Goal: Information Seeking & Learning: Check status

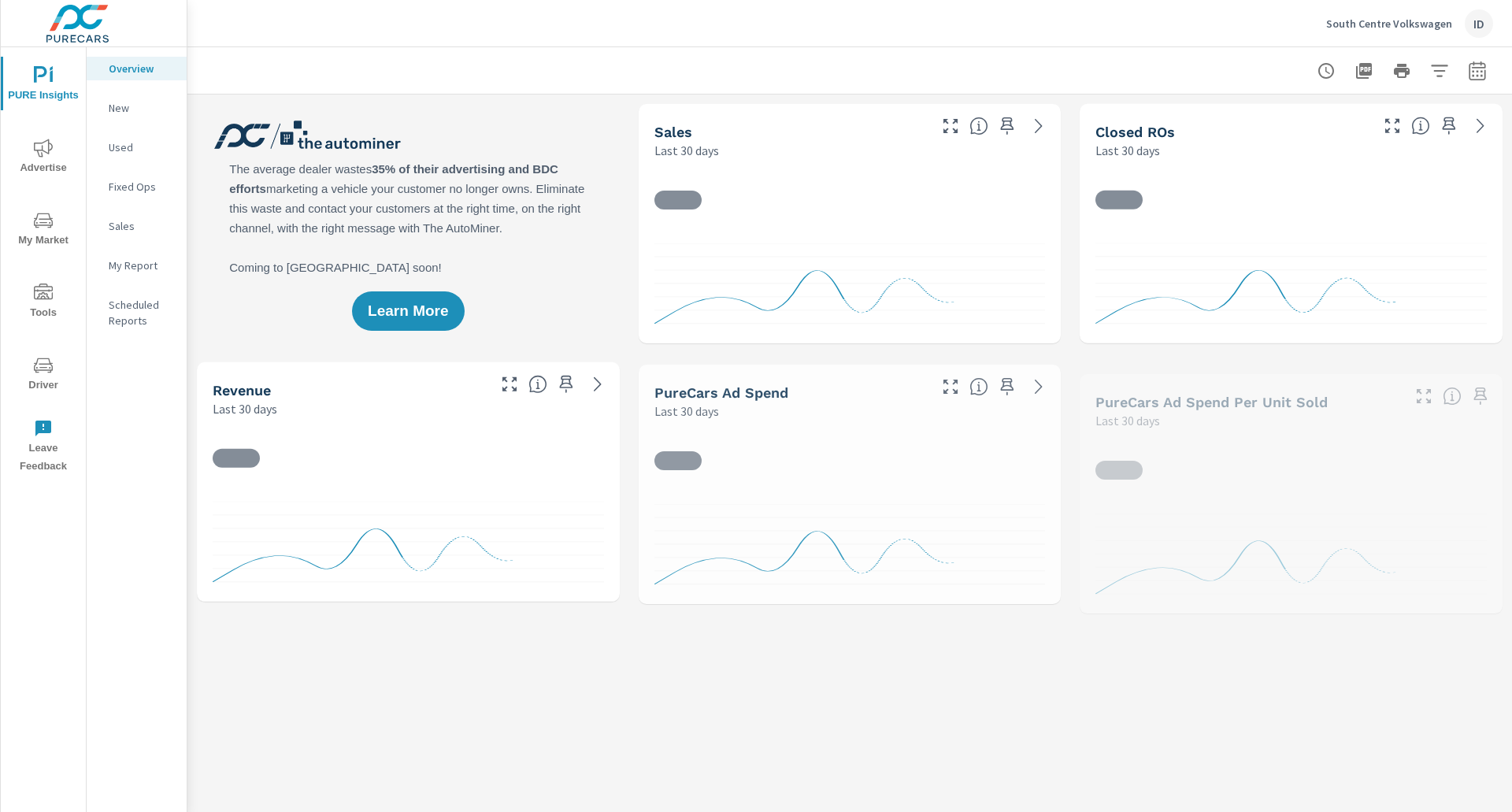
click at [23, 157] on span "Advertise" at bounding box center [43, 157] width 76 height 38
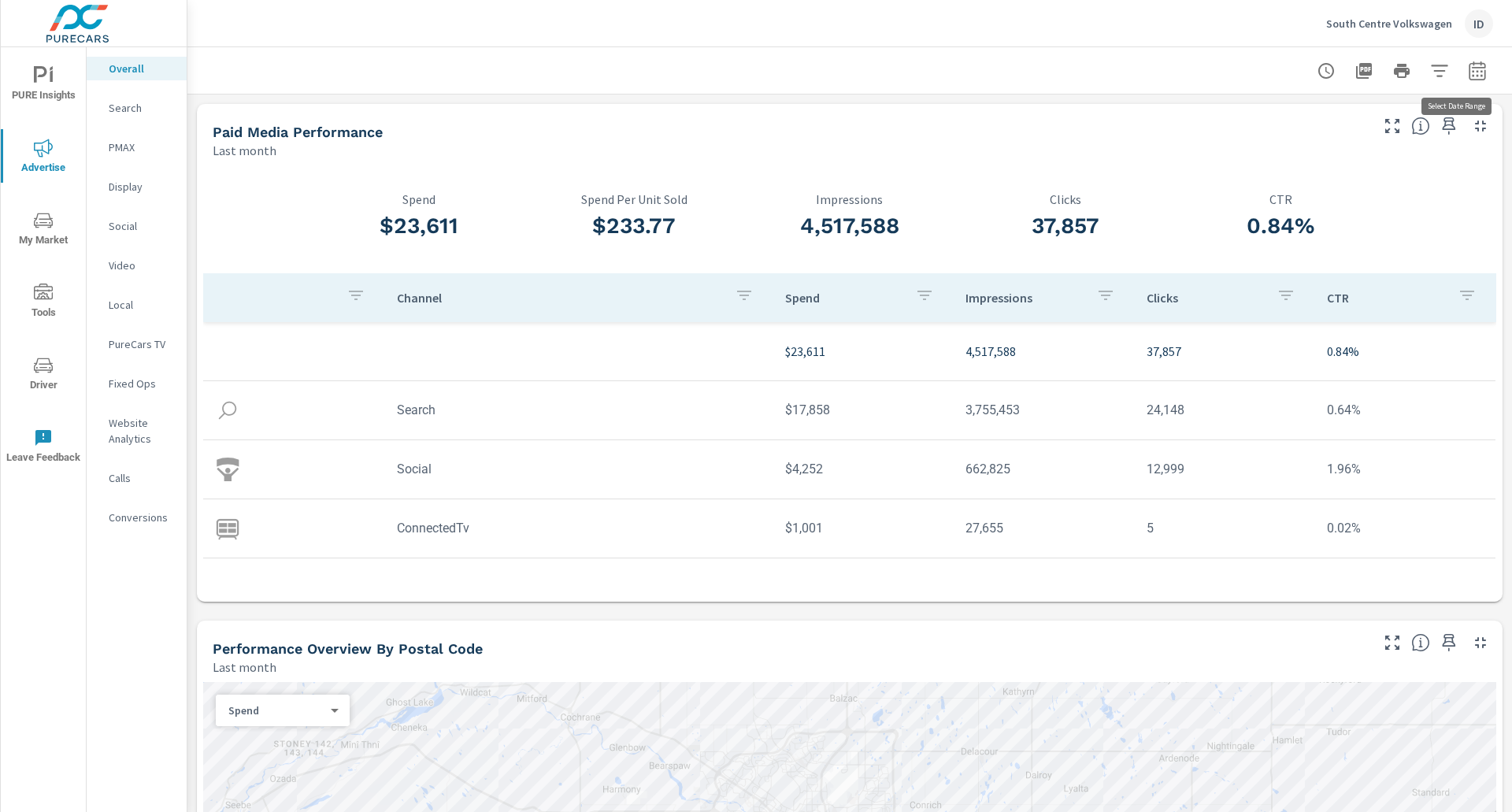
click at [1468, 62] on icon "button" at bounding box center [1476, 70] width 17 height 19
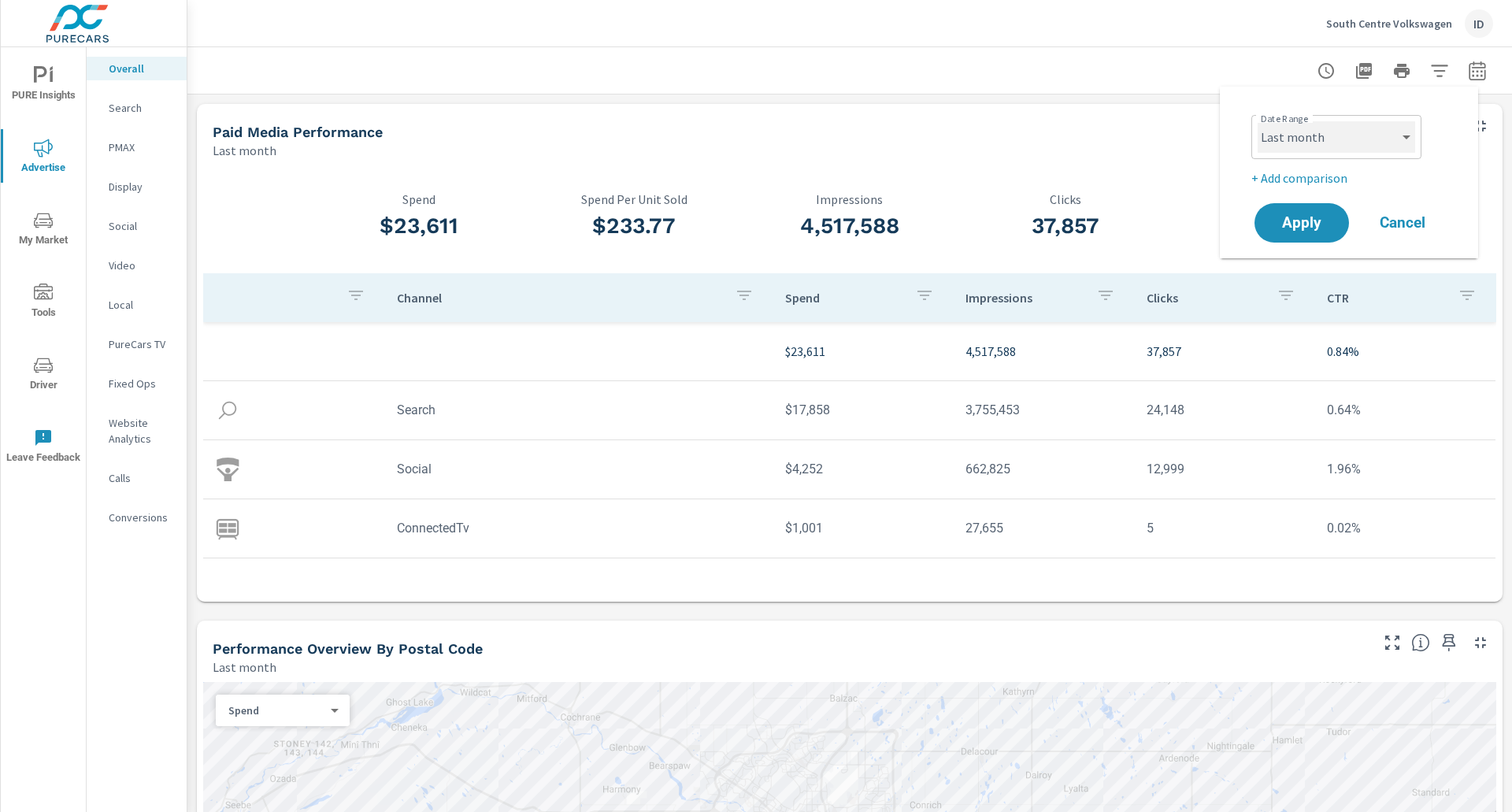
click at [1318, 144] on select "Custom [DATE] Last week Last 7 days Last 14 days Last 30 days Last 45 days Last…" at bounding box center [1336, 137] width 158 height 31
click at [1258, 121] on select "Custom [DATE] Last week Last 7 days Last 14 days Last 30 days Last 45 days Last…" at bounding box center [1336, 137] width 158 height 31
select select "Month to date"
click at [1285, 206] on button "Apply" at bounding box center [1301, 223] width 97 height 41
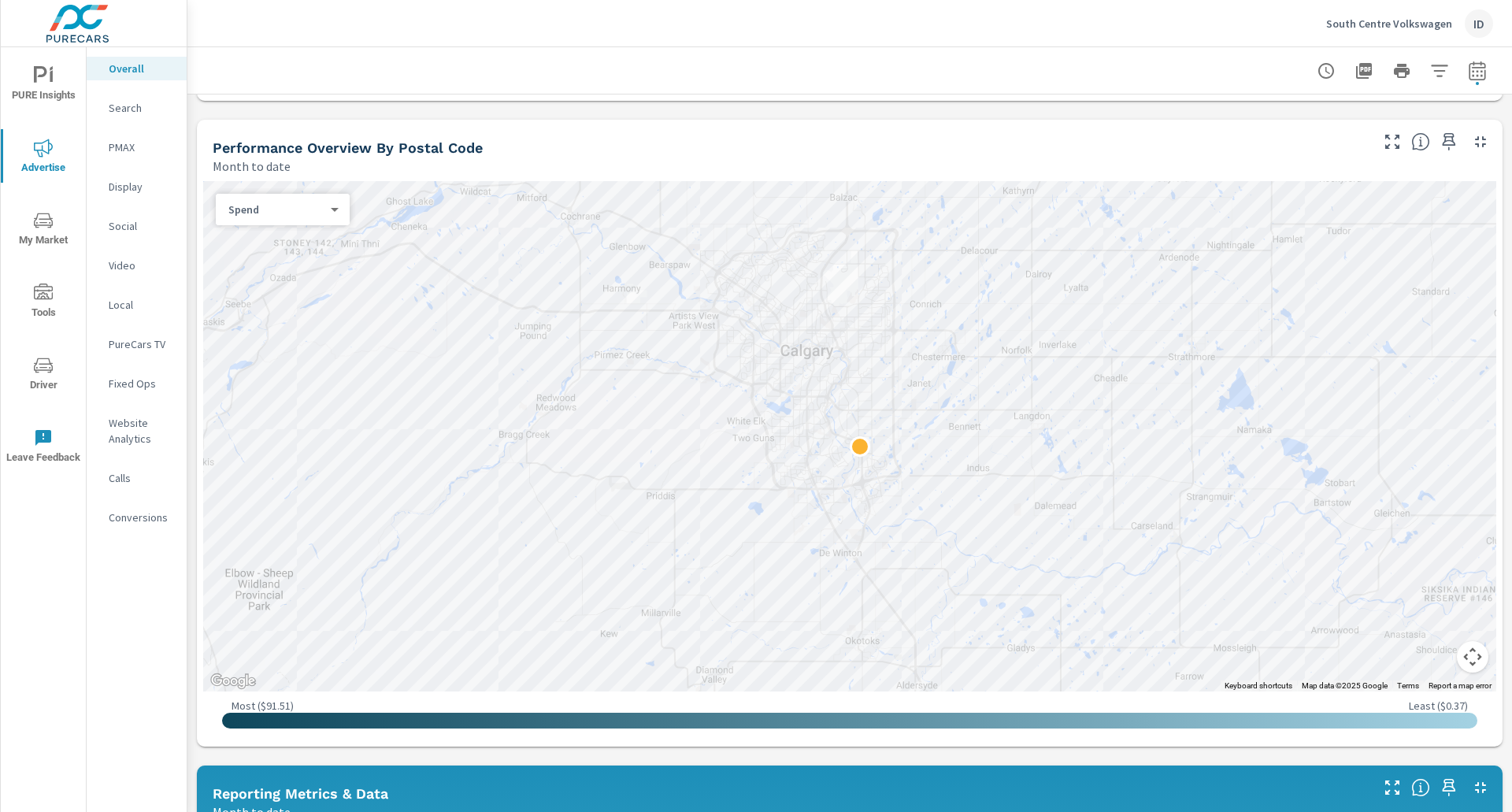
scroll to position [394, 0]
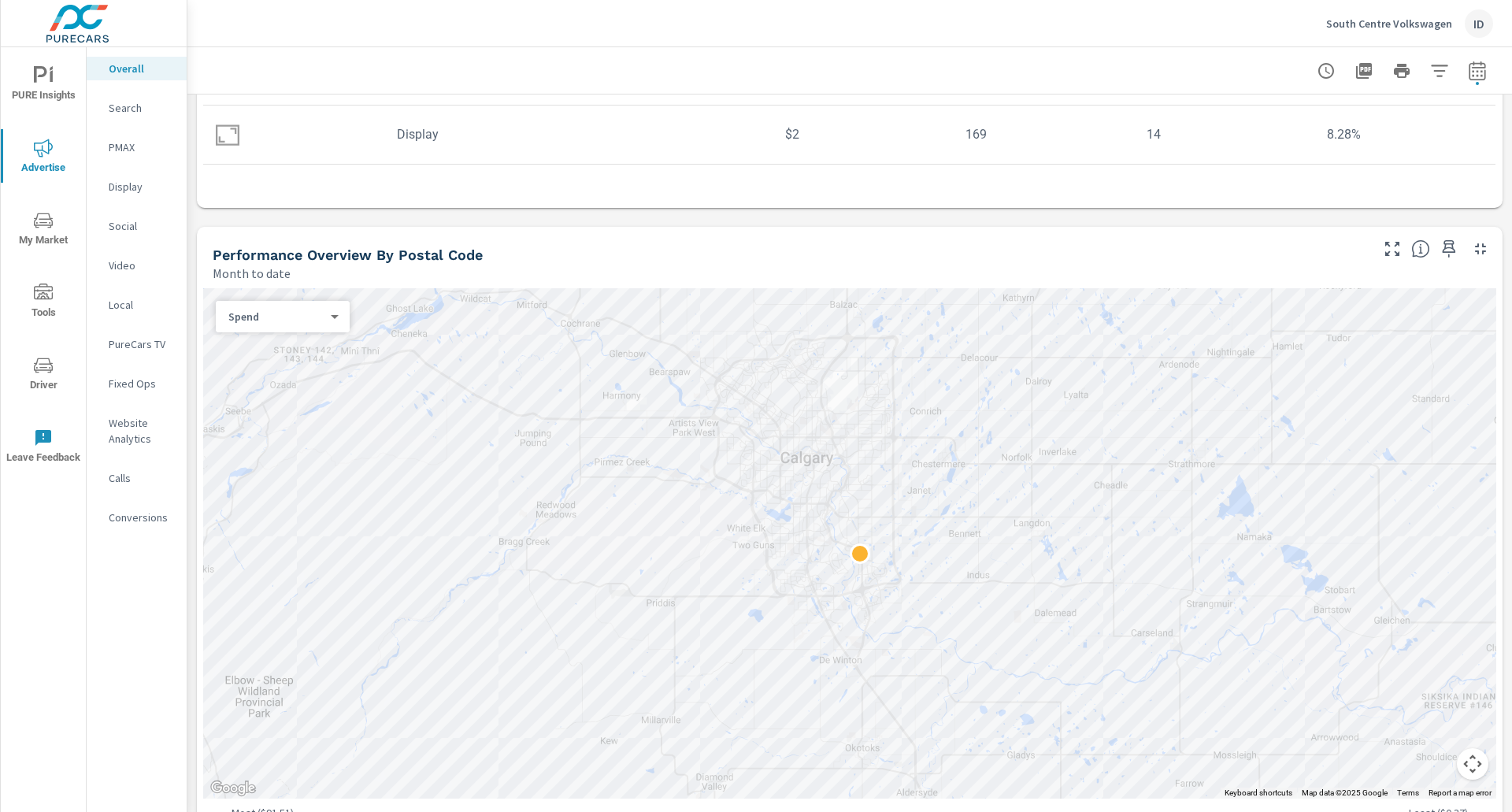
click at [140, 178] on div "Display" at bounding box center [136, 186] width 100 height 23
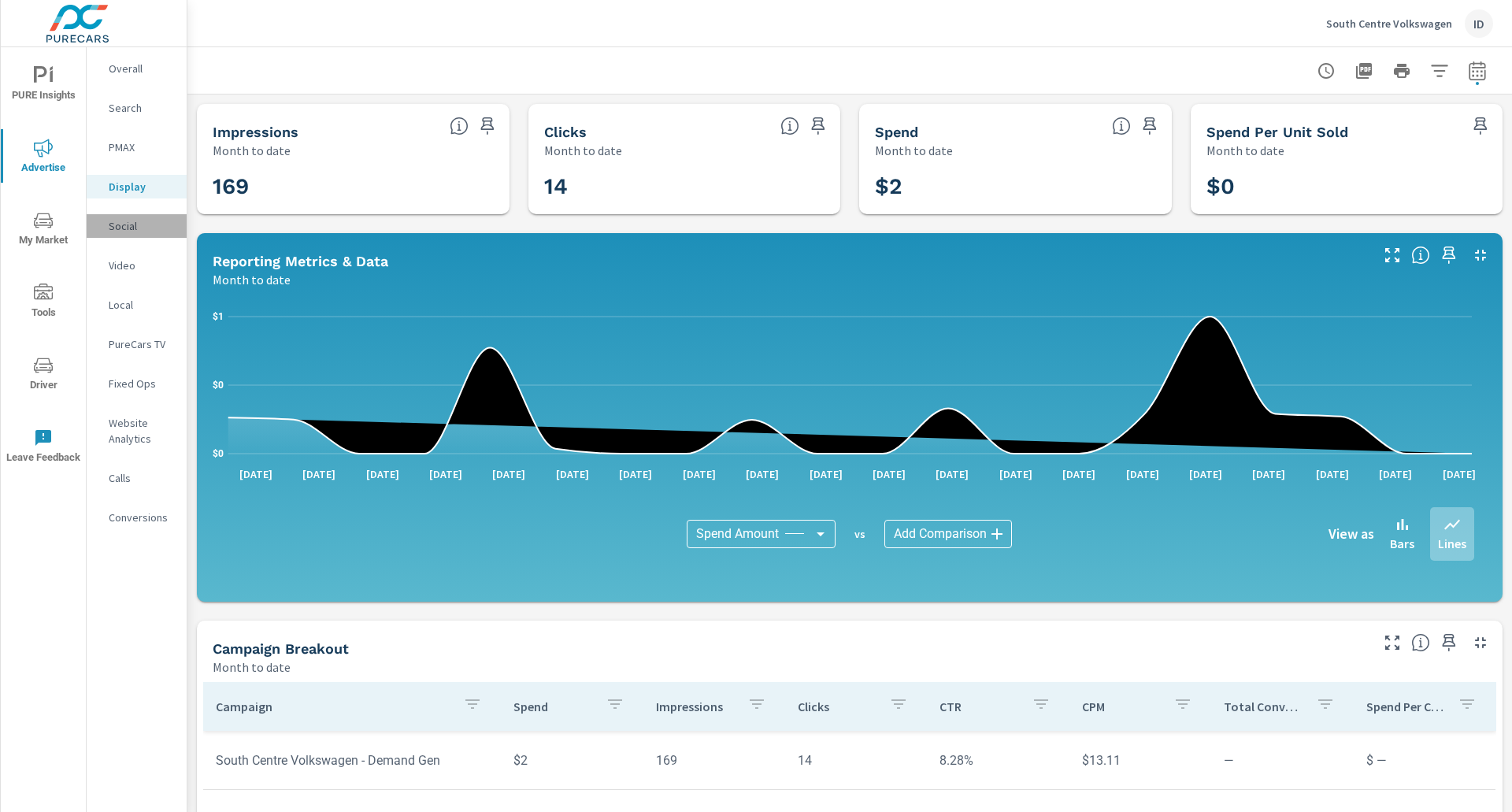
click at [129, 231] on p "Social" at bounding box center [141, 227] width 65 height 16
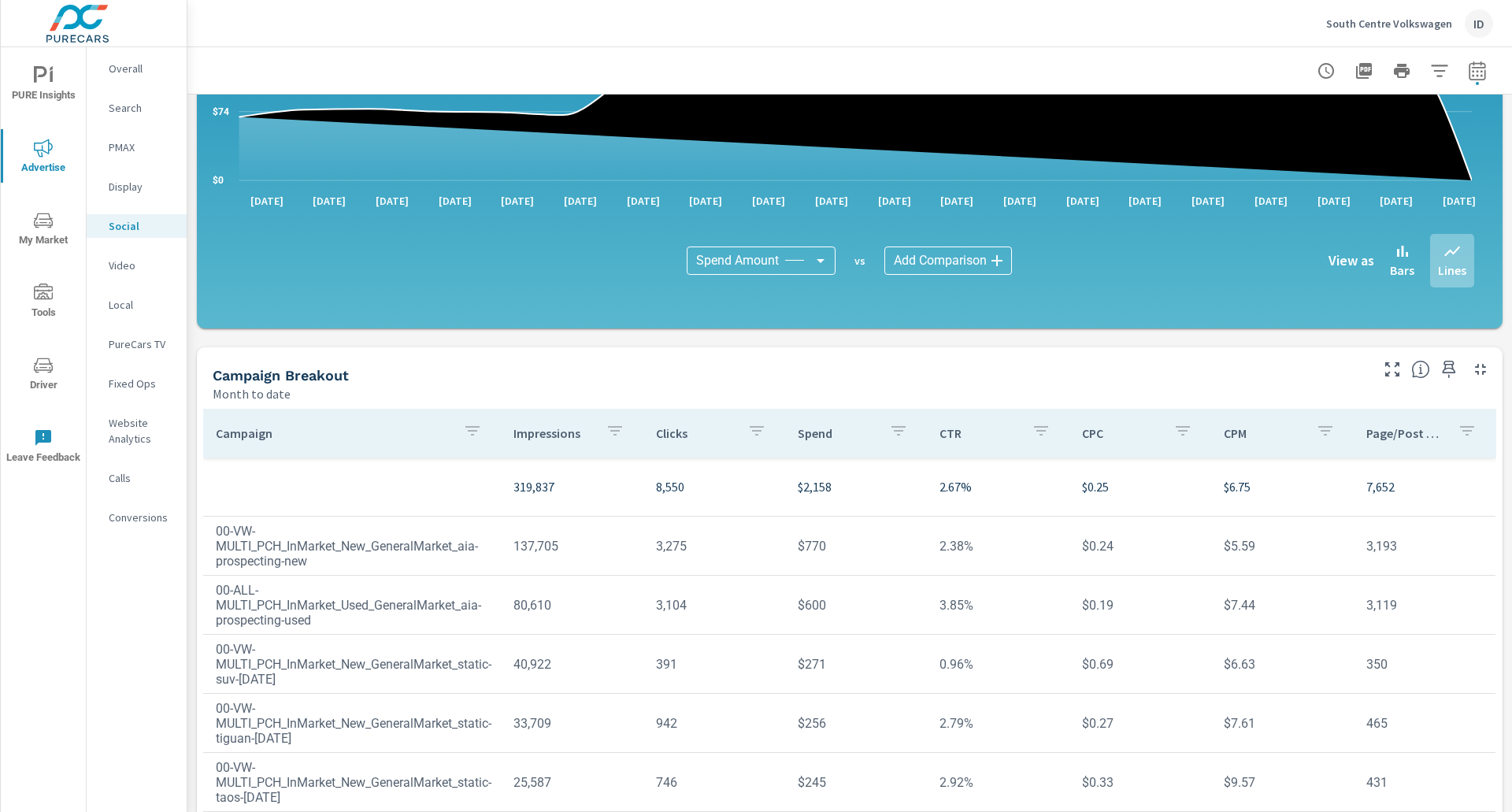
scroll to position [295, 0]
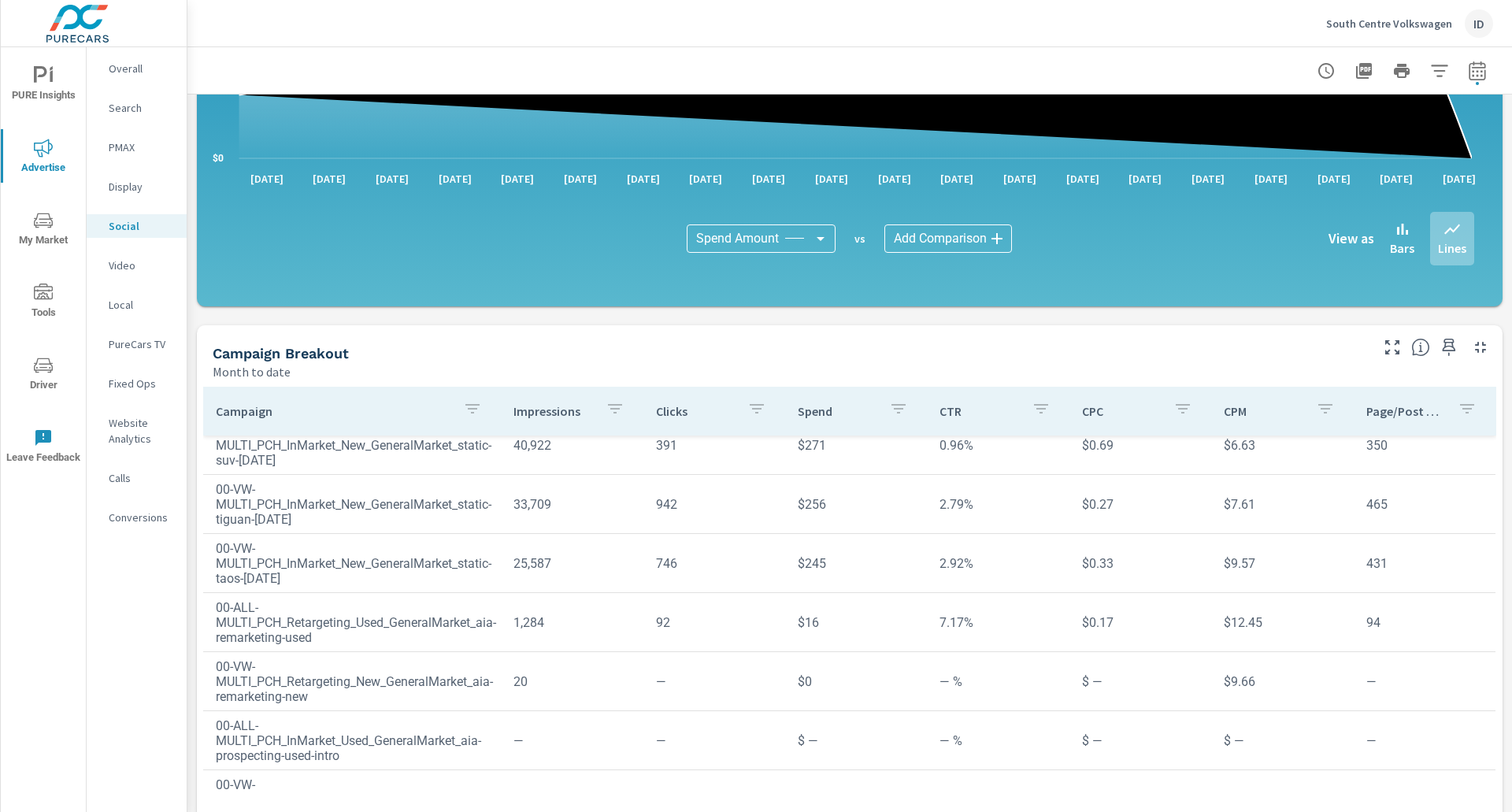
scroll to position [98, 0]
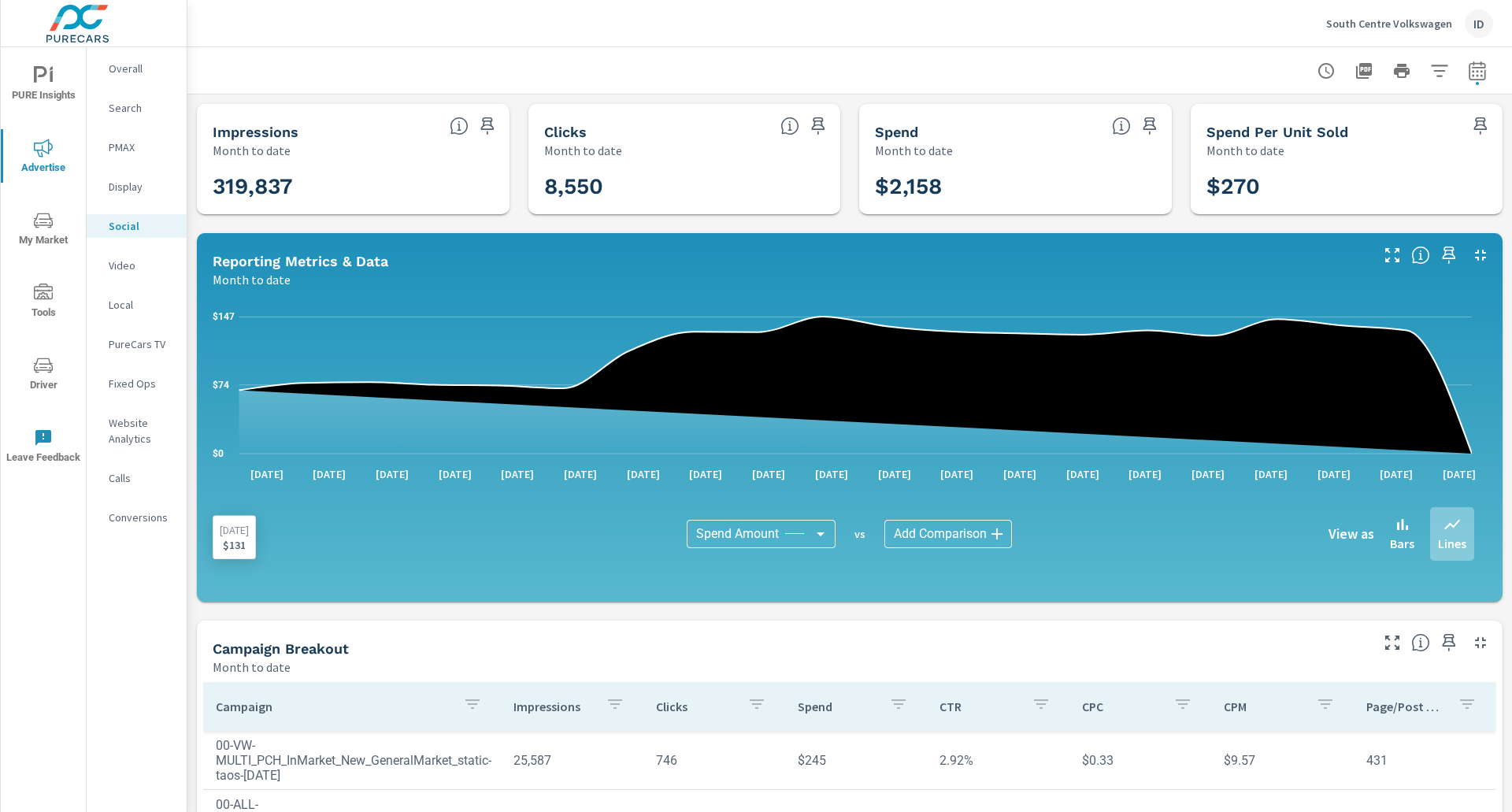
scroll to position [295, 0]
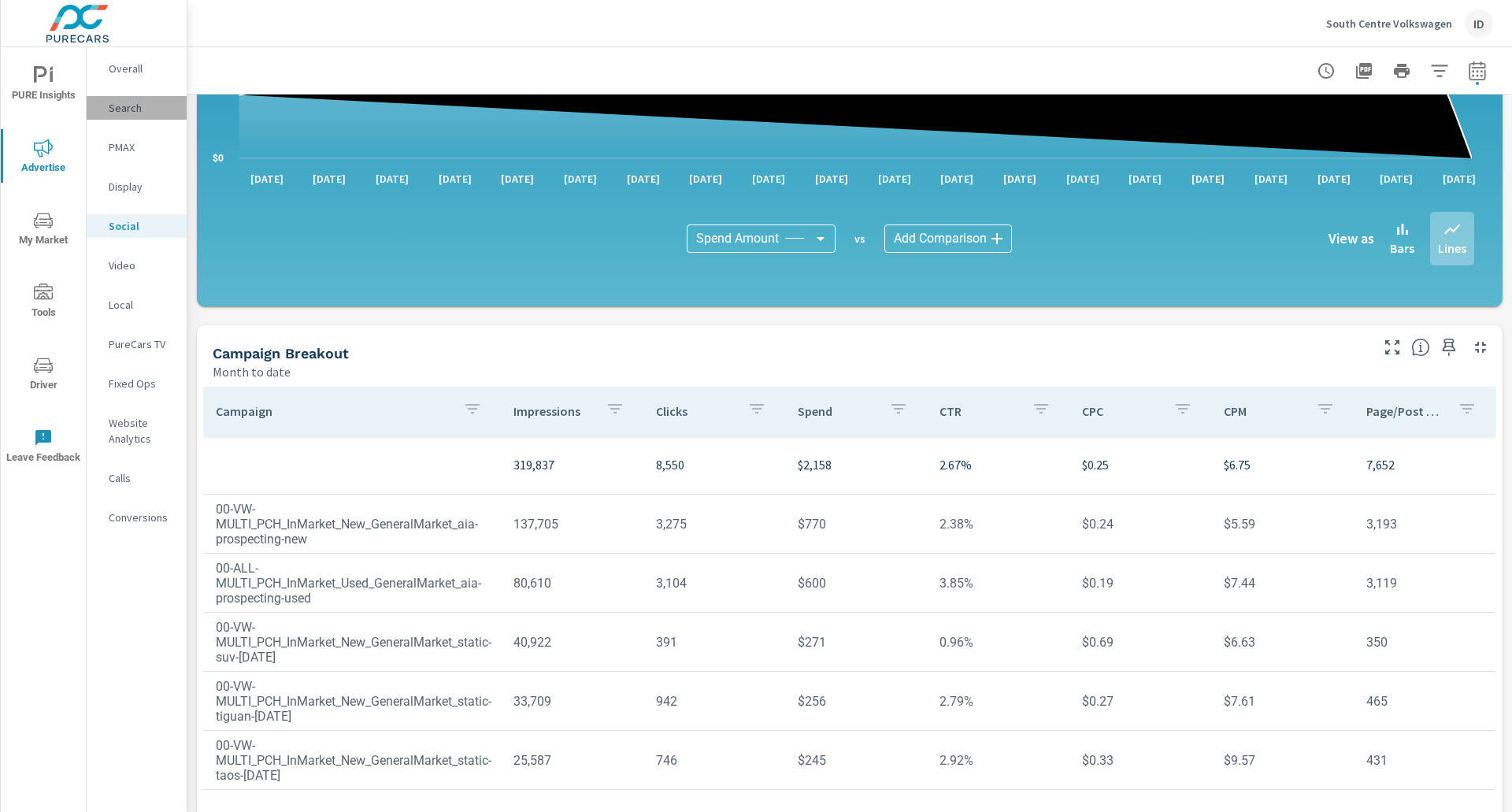
click at [133, 102] on p "Search" at bounding box center [141, 108] width 65 height 16
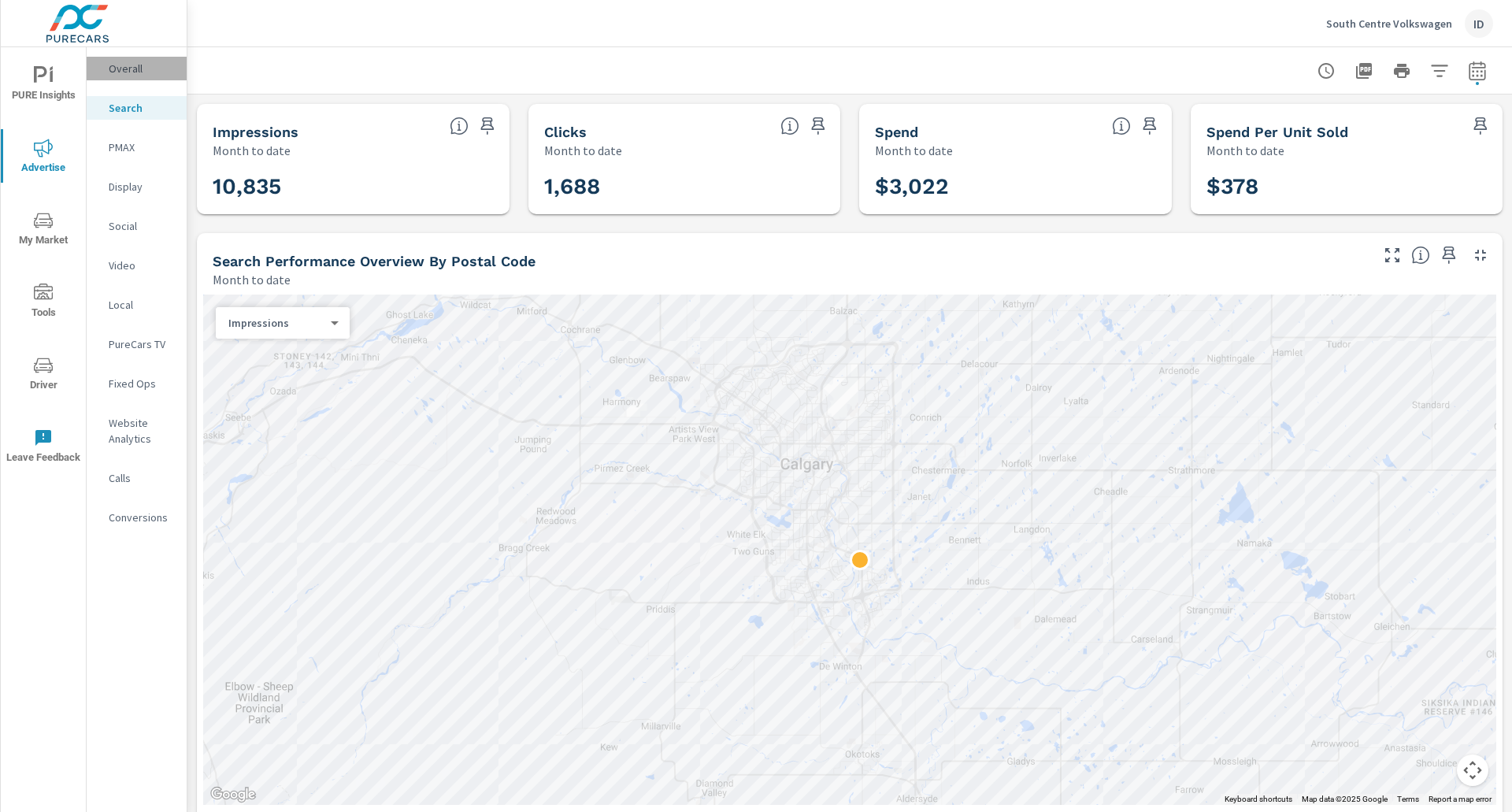
click at [136, 67] on p "Overall" at bounding box center [141, 69] width 65 height 16
